Goal: Find specific page/section: Find specific page/section

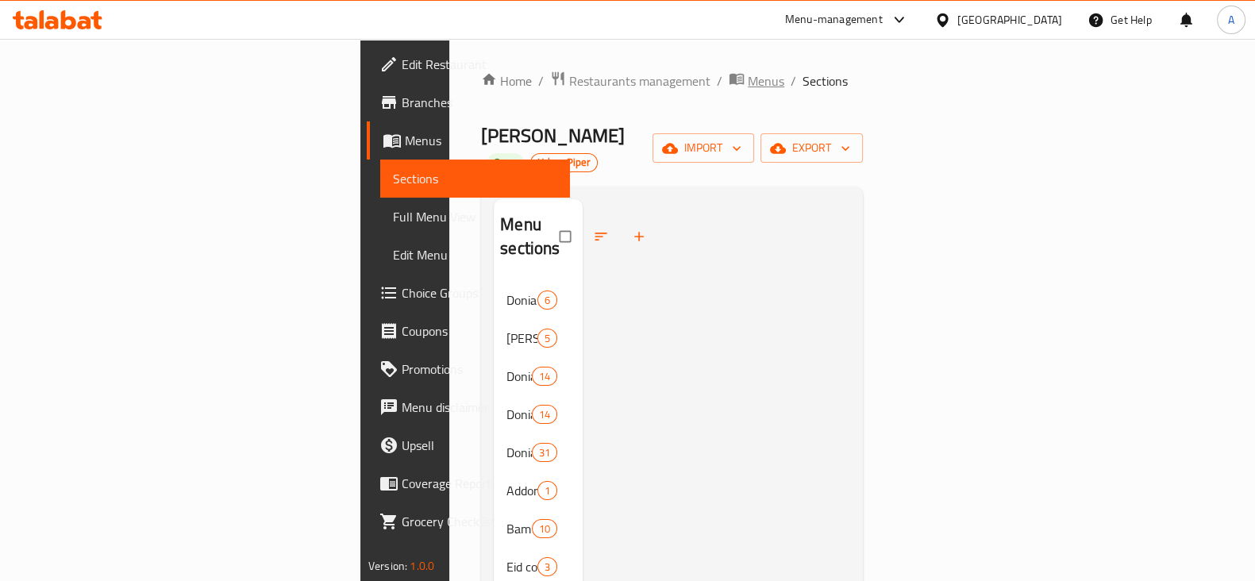
click at [729, 75] on span "breadcrumb" at bounding box center [738, 81] width 19 height 21
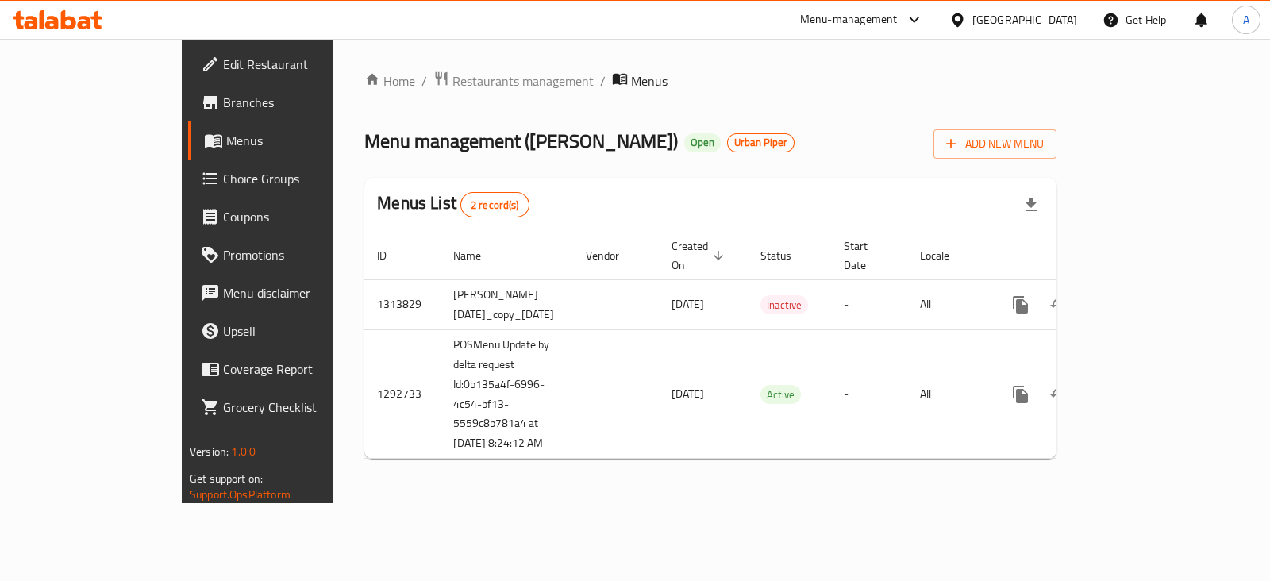
click at [452, 90] on span "Restaurants management" at bounding box center [522, 80] width 141 height 19
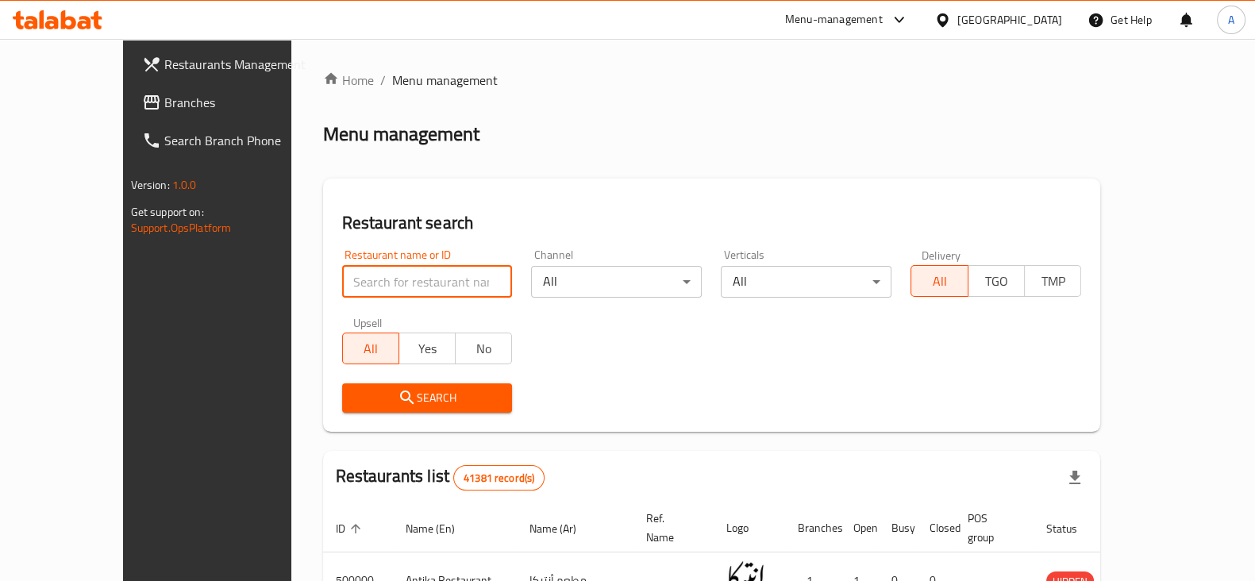
click at [425, 267] on input "search" at bounding box center [427, 282] width 171 height 32
type input "[PERSON_NAME]"
click button "Search" at bounding box center [427, 397] width 171 height 29
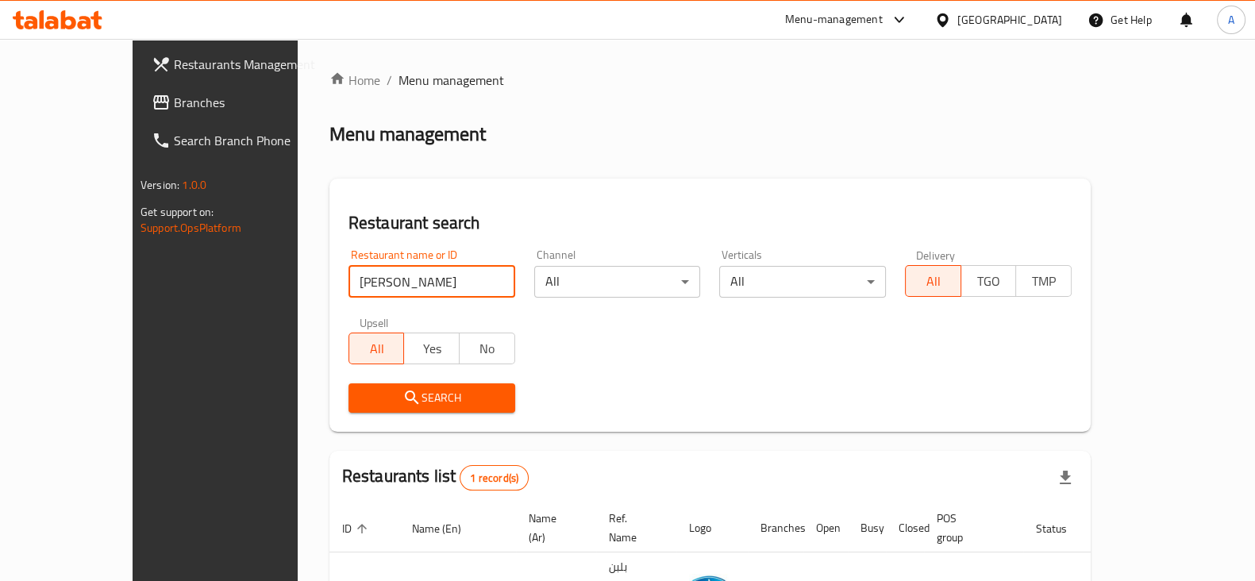
scroll to position [95, 0]
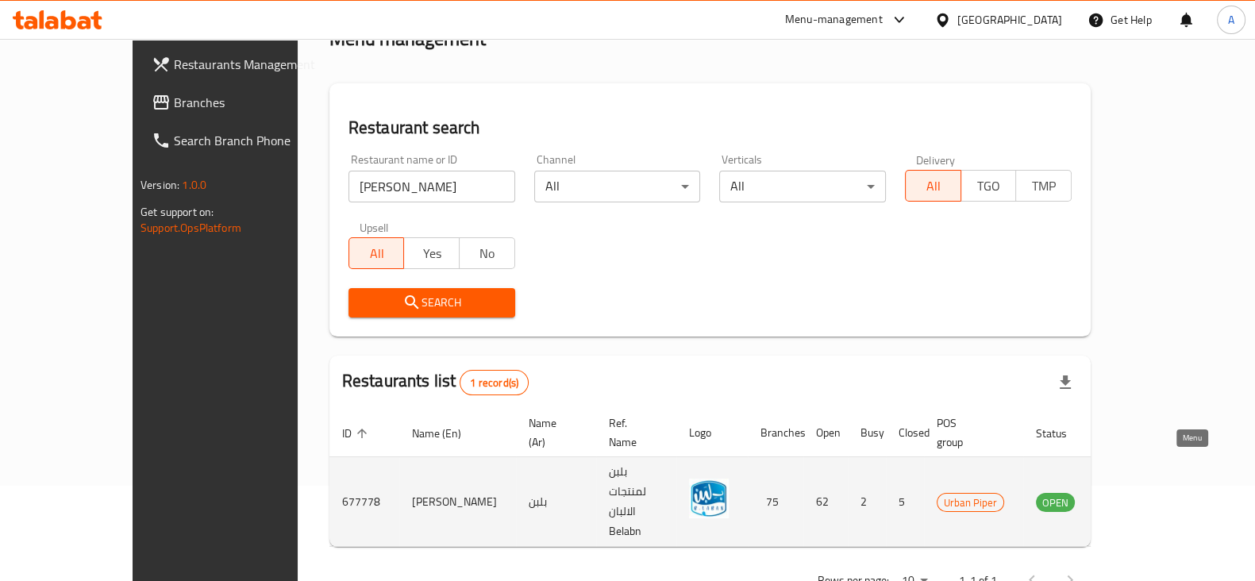
click at [1137, 496] on icon "enhanced table" at bounding box center [1128, 502] width 17 height 13
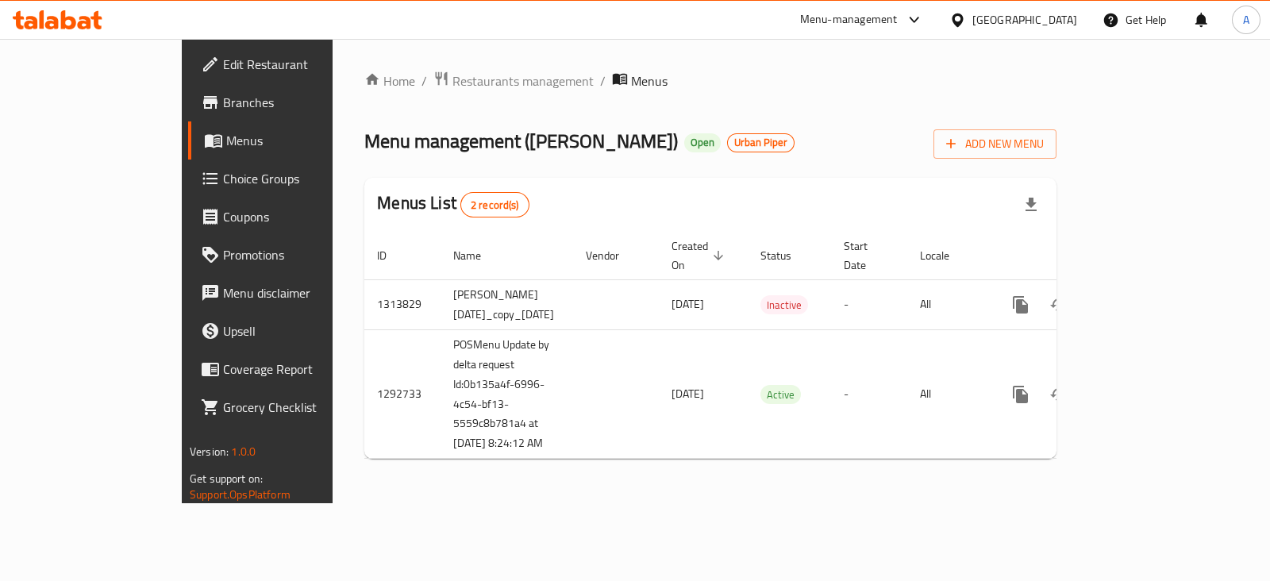
click at [924, 16] on div at bounding box center [911, 19] width 26 height 19
click at [223, 103] on span "Branches" at bounding box center [302, 102] width 158 height 19
